Goal: Navigation & Orientation: Find specific page/section

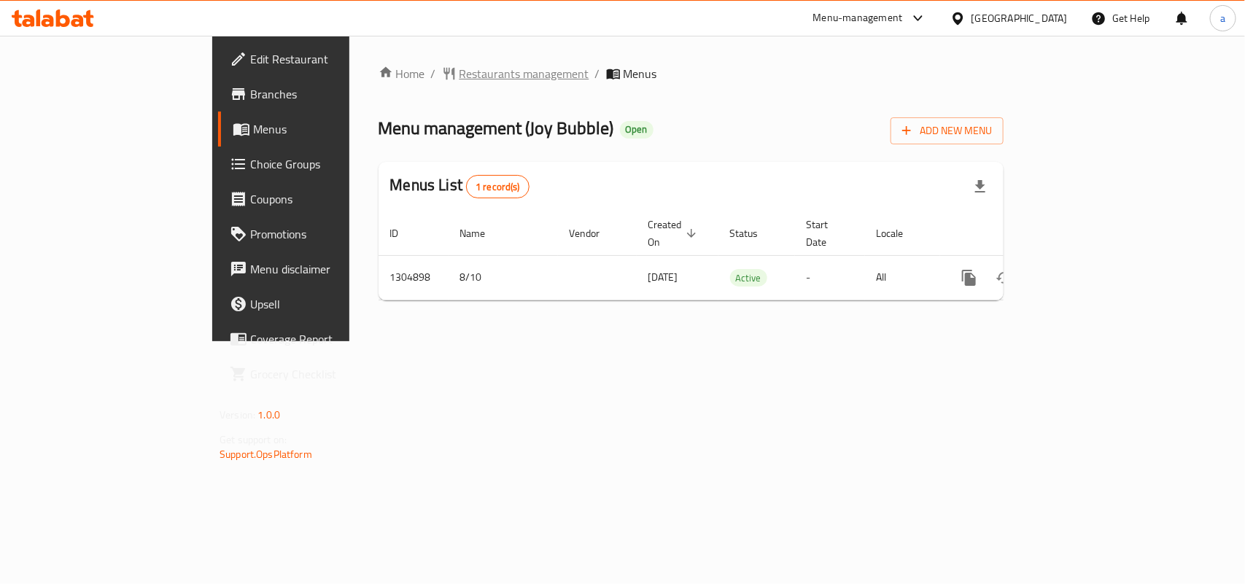
click at [459, 81] on span "Restaurants management" at bounding box center [524, 74] width 130 height 18
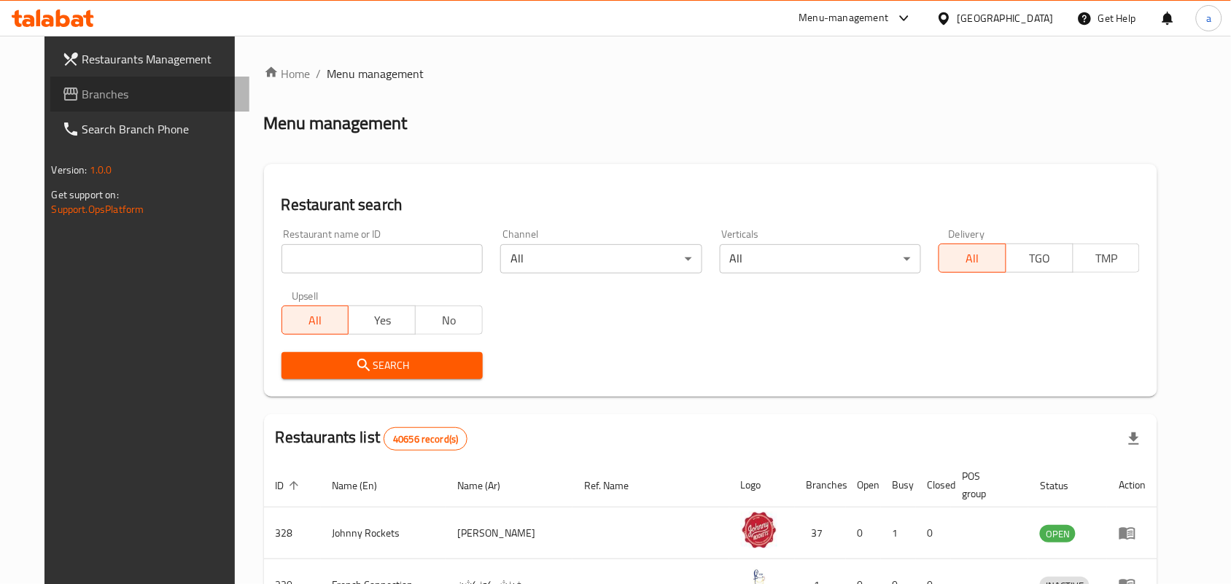
click at [85, 96] on span "Branches" at bounding box center [160, 94] width 156 height 18
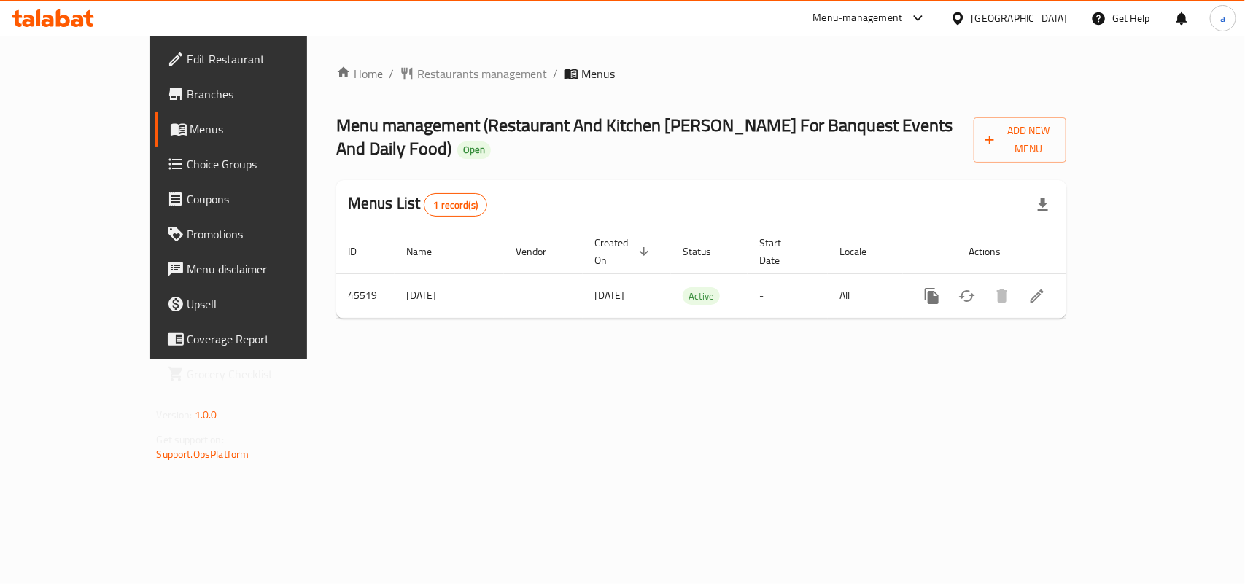
click at [417, 74] on span "Restaurants management" at bounding box center [482, 74] width 130 height 18
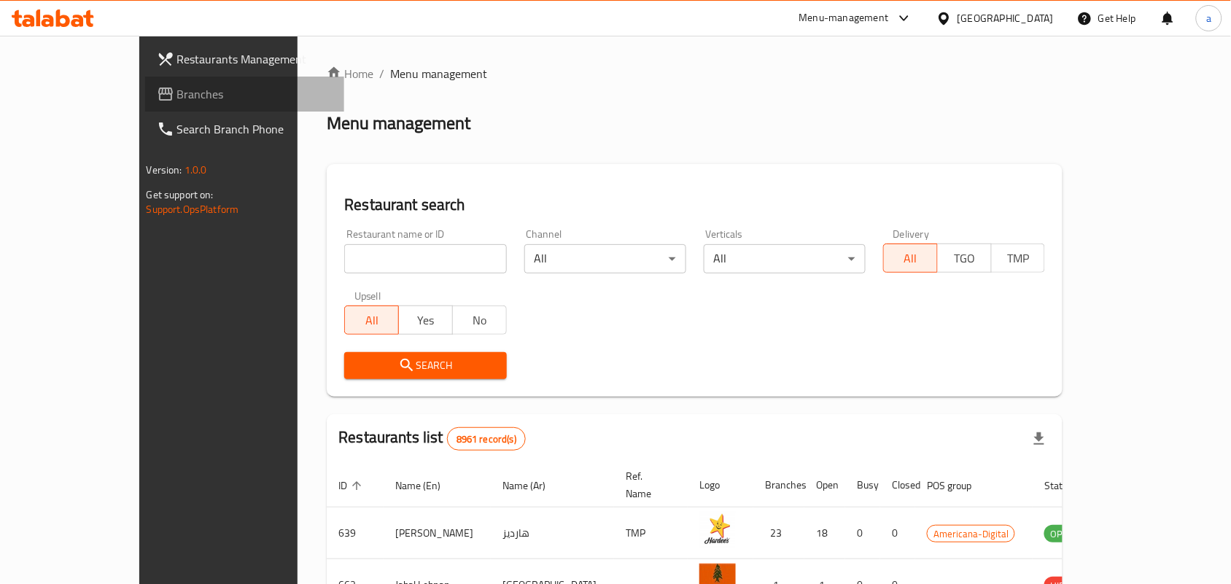
click at [145, 103] on link "Branches" at bounding box center [245, 94] width 200 height 35
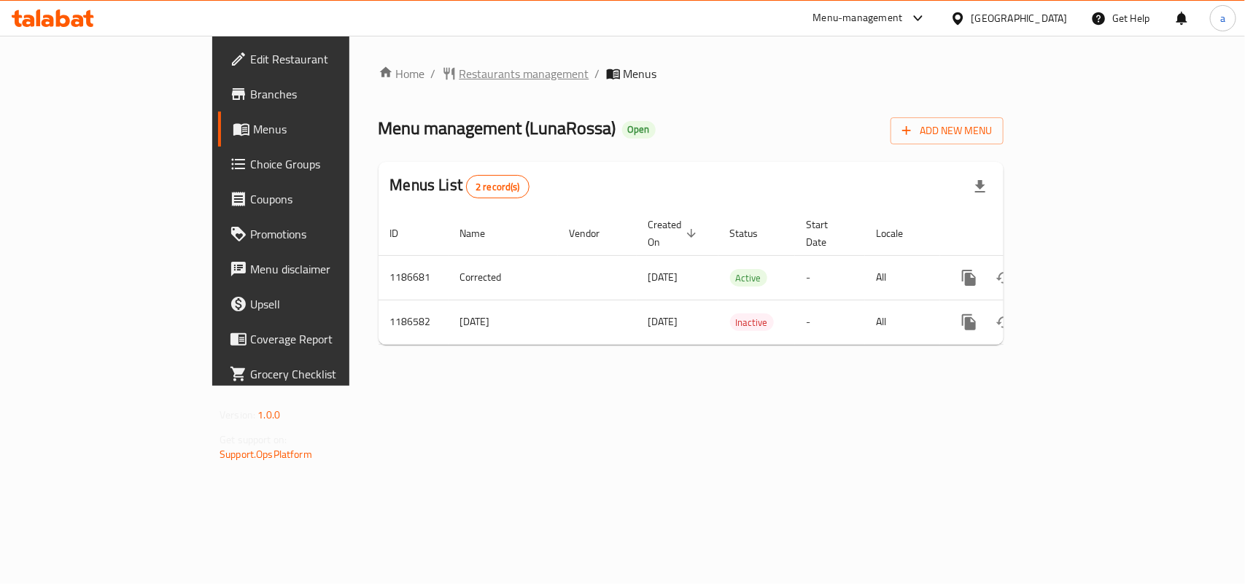
click at [459, 77] on span "Restaurants management" at bounding box center [524, 74] width 130 height 18
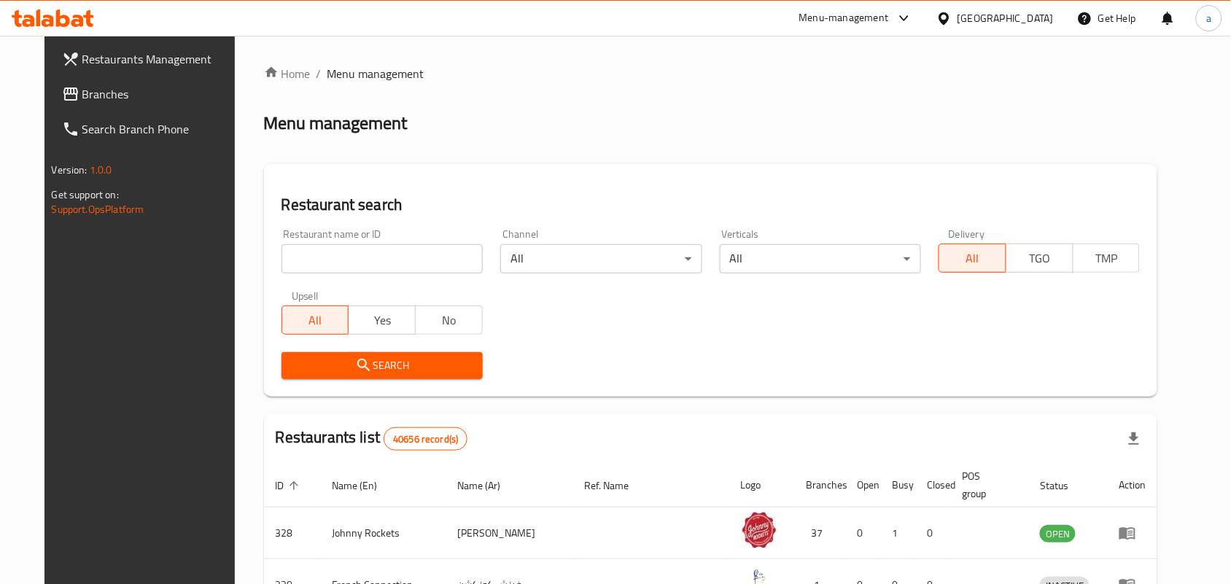
click at [86, 95] on span "Branches" at bounding box center [160, 94] width 156 height 18
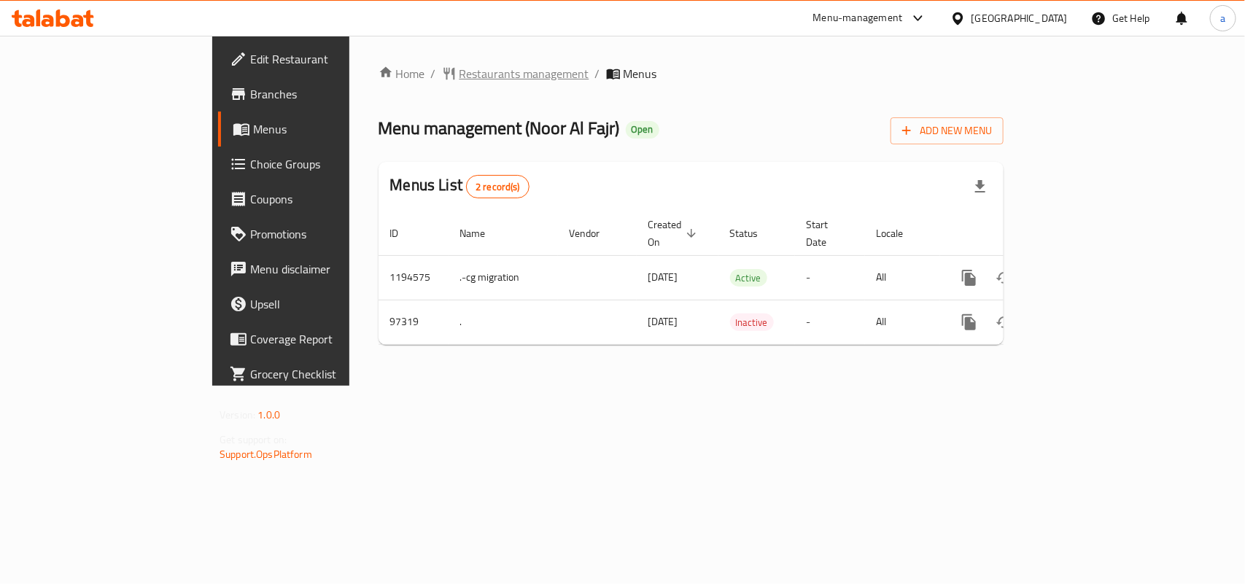
click at [459, 74] on span "Restaurants management" at bounding box center [524, 74] width 130 height 18
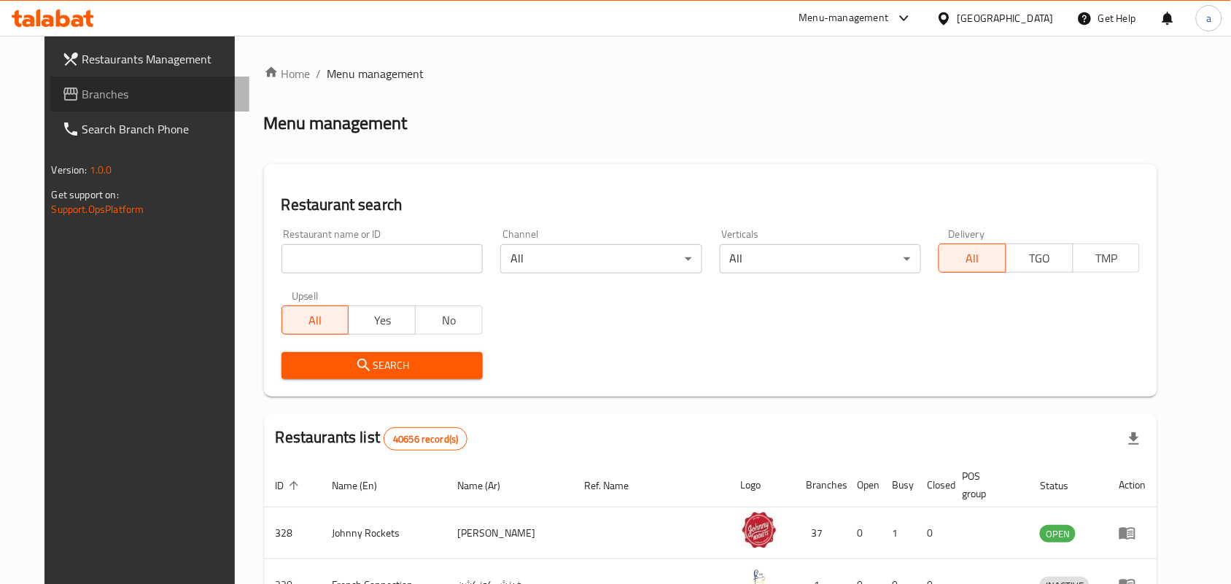
click at [132, 93] on span "Branches" at bounding box center [160, 94] width 156 height 18
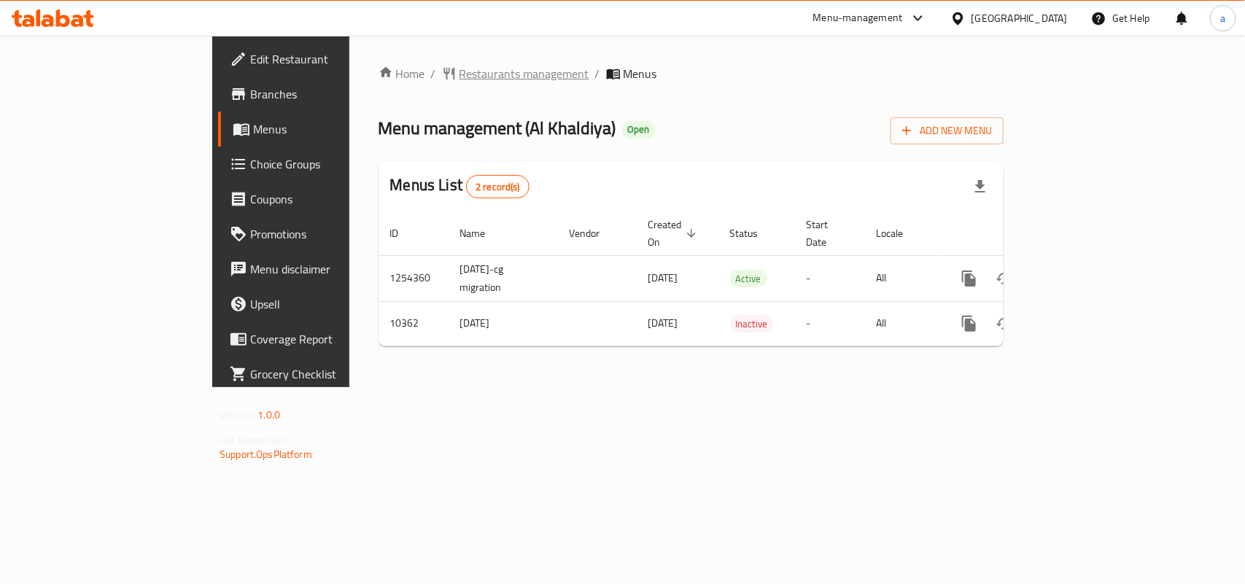
click at [459, 71] on span "Restaurants management" at bounding box center [524, 74] width 130 height 18
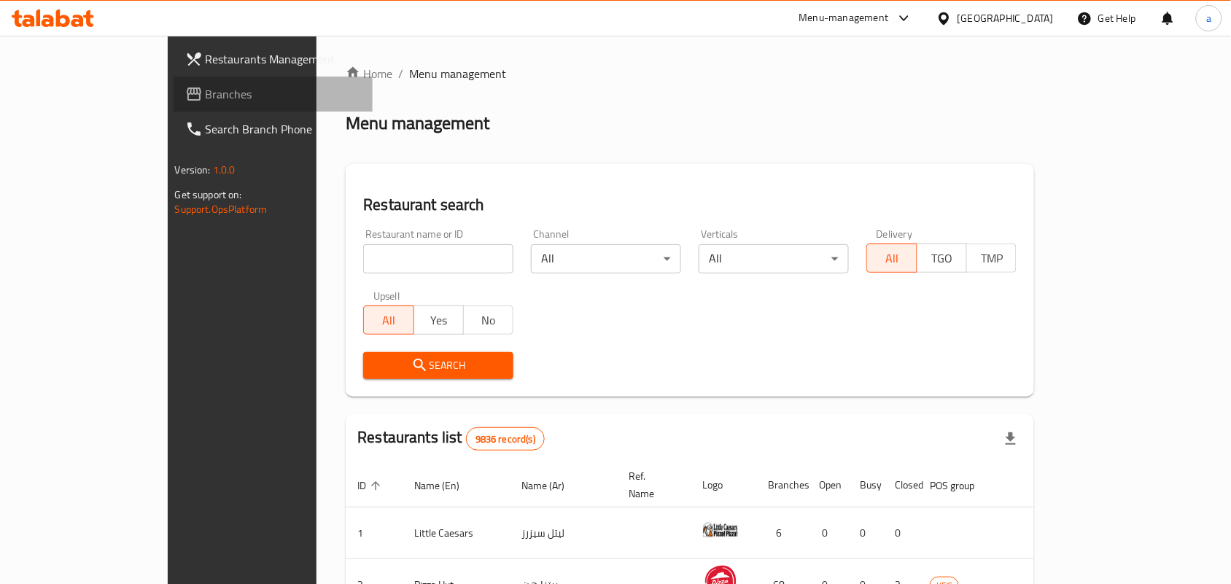
click at [206, 96] on span "Branches" at bounding box center [284, 94] width 156 height 18
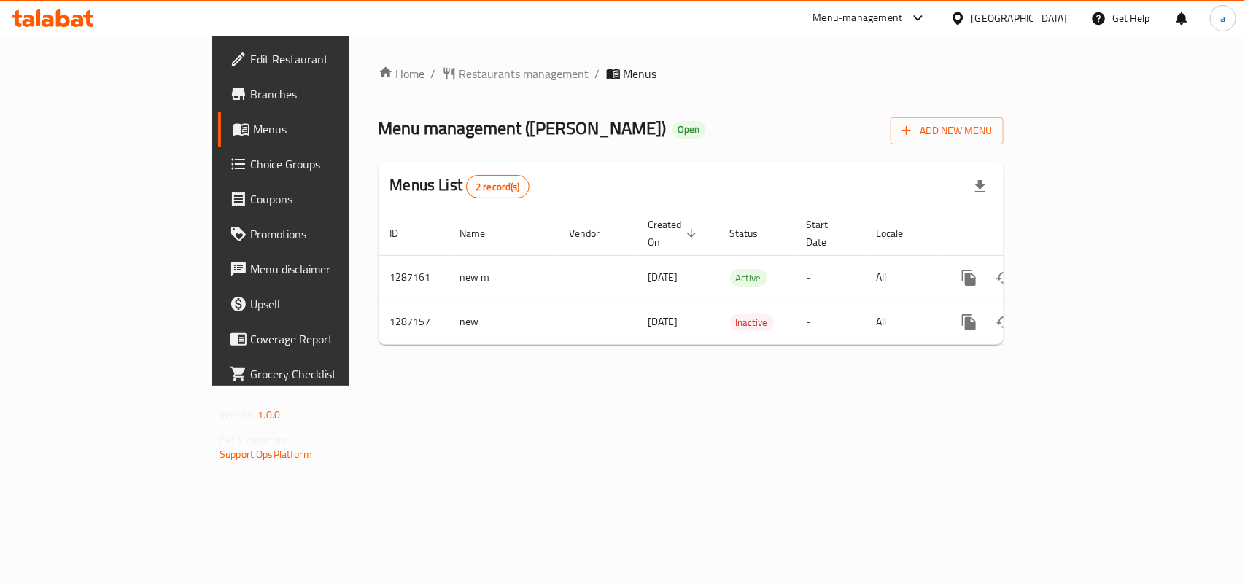
click at [459, 66] on span "Restaurants management" at bounding box center [524, 74] width 130 height 18
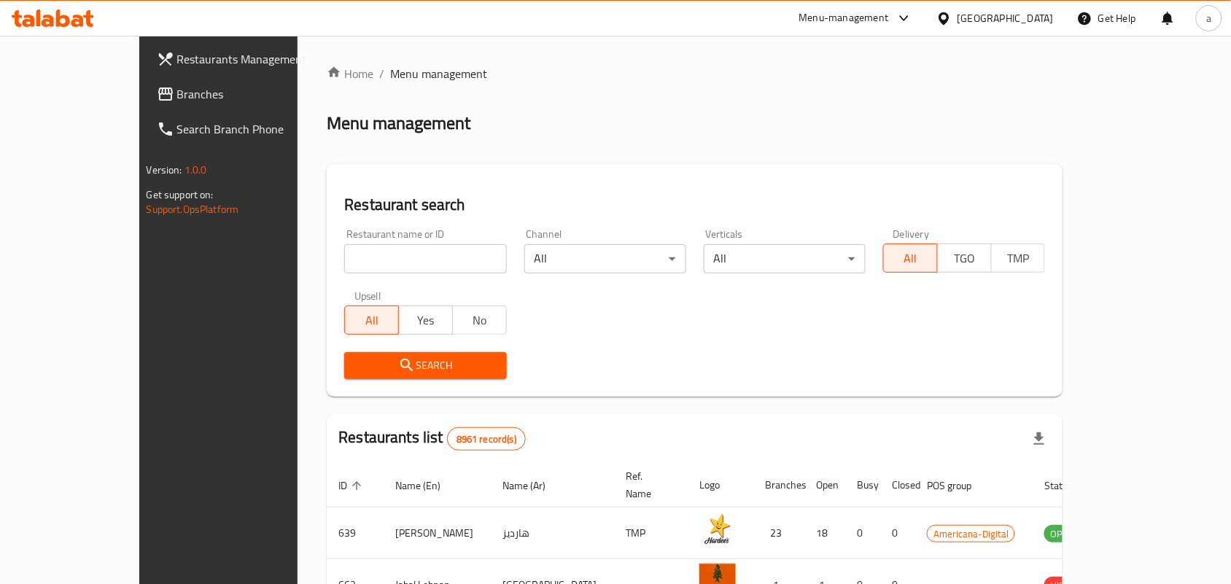
click at [177, 93] on span "Branches" at bounding box center [255, 94] width 156 height 18
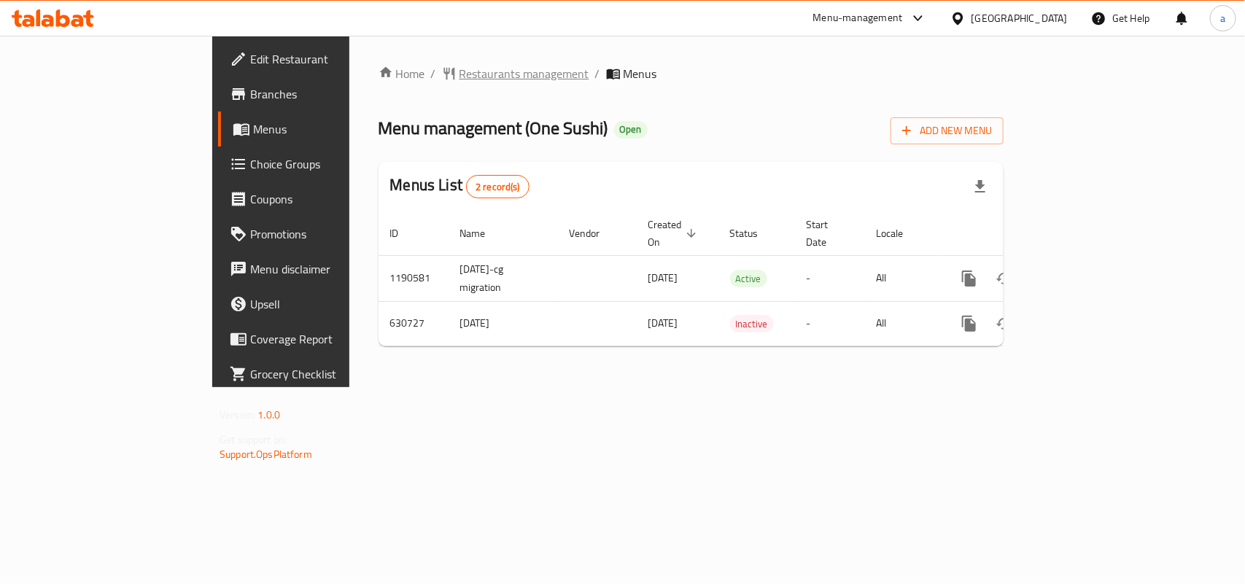
click at [459, 65] on span "Restaurants management" at bounding box center [524, 74] width 130 height 18
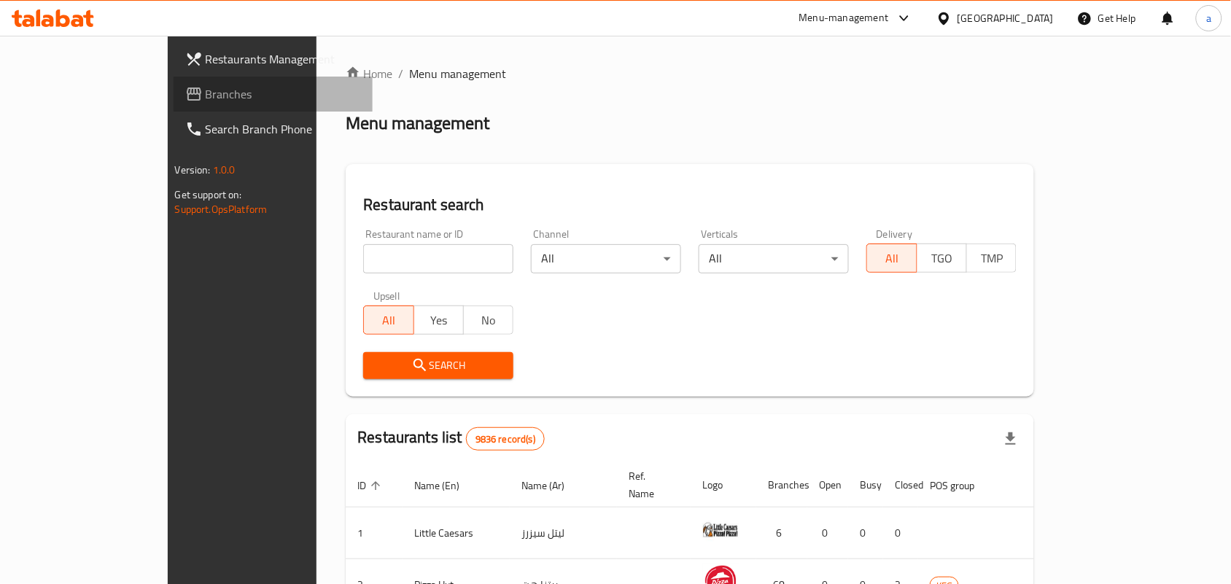
click at [206, 91] on span "Branches" at bounding box center [284, 94] width 156 height 18
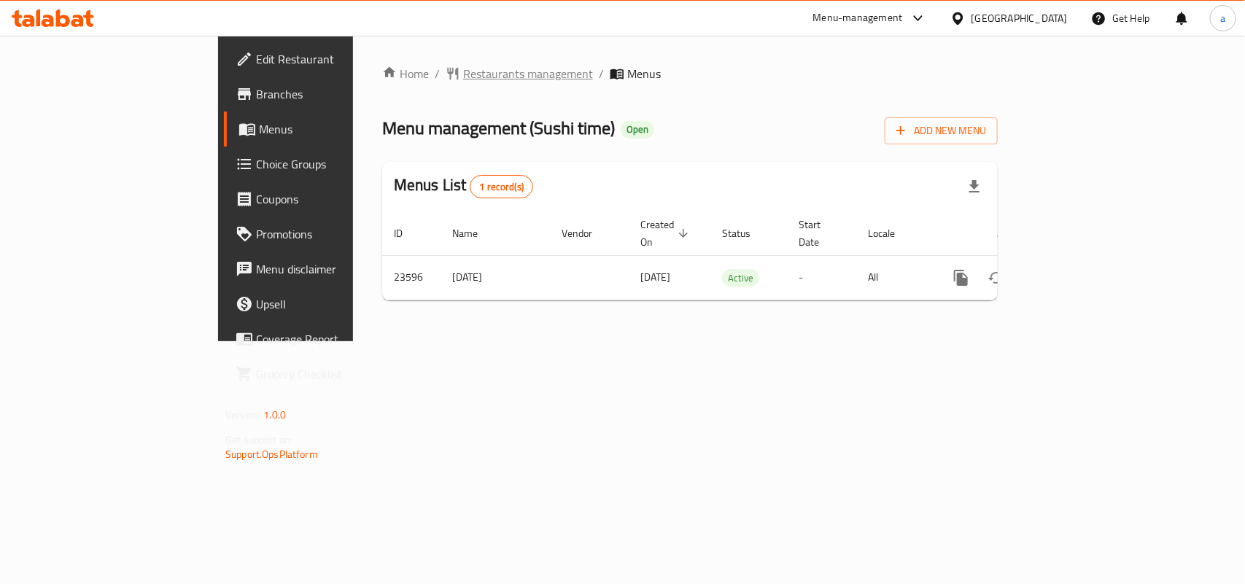
click at [463, 79] on span "Restaurants management" at bounding box center [528, 74] width 130 height 18
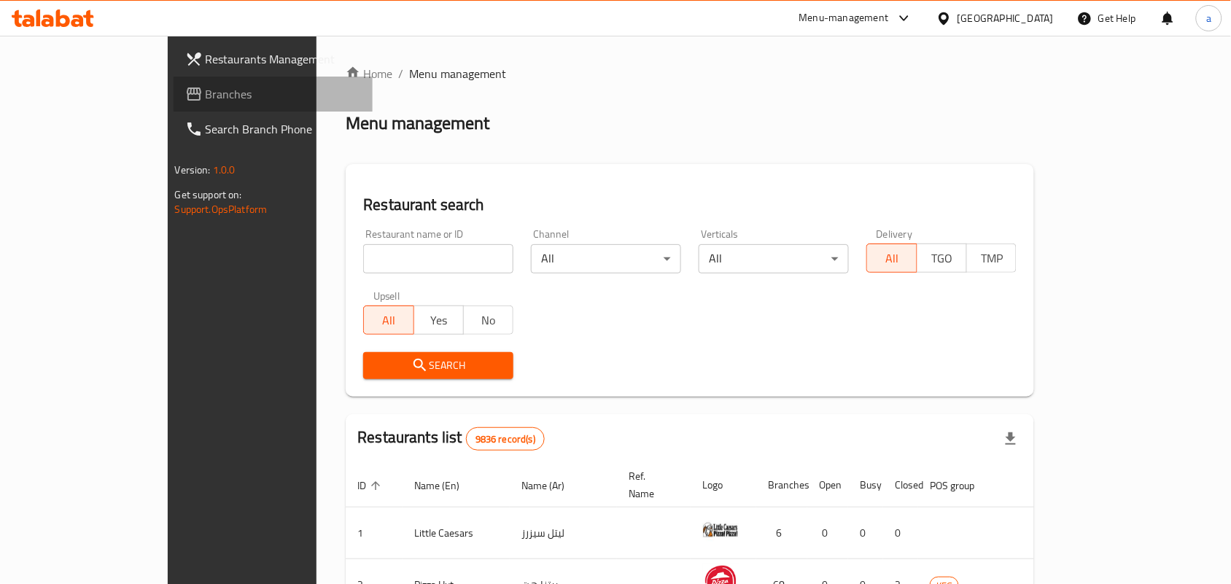
click at [206, 88] on span "Branches" at bounding box center [284, 94] width 156 height 18
